Goal: Check status: Check status

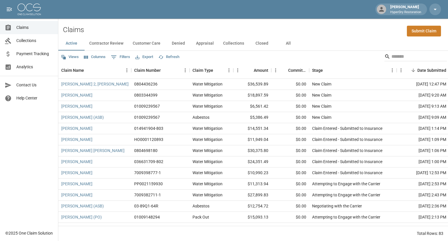
click at [36, 54] on span "Payment Tracking" at bounding box center [34, 54] width 37 height 6
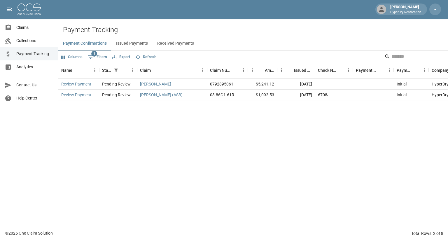
click at [168, 42] on button "Received Payments" at bounding box center [176, 43] width 46 height 14
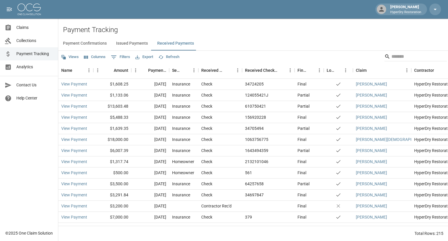
click at [40, 24] on span "Claims" at bounding box center [34, 27] width 37 height 6
